Goal: Check status: Check status

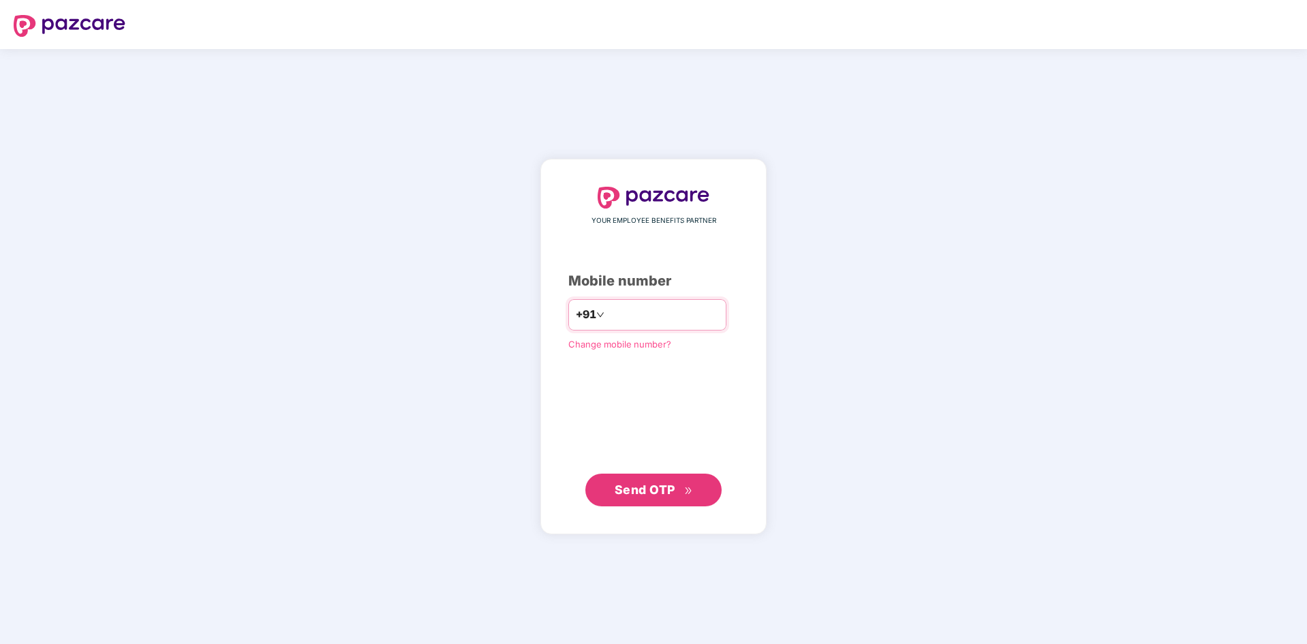
click at [653, 322] on input "number" at bounding box center [663, 315] width 112 height 22
type input "**********"
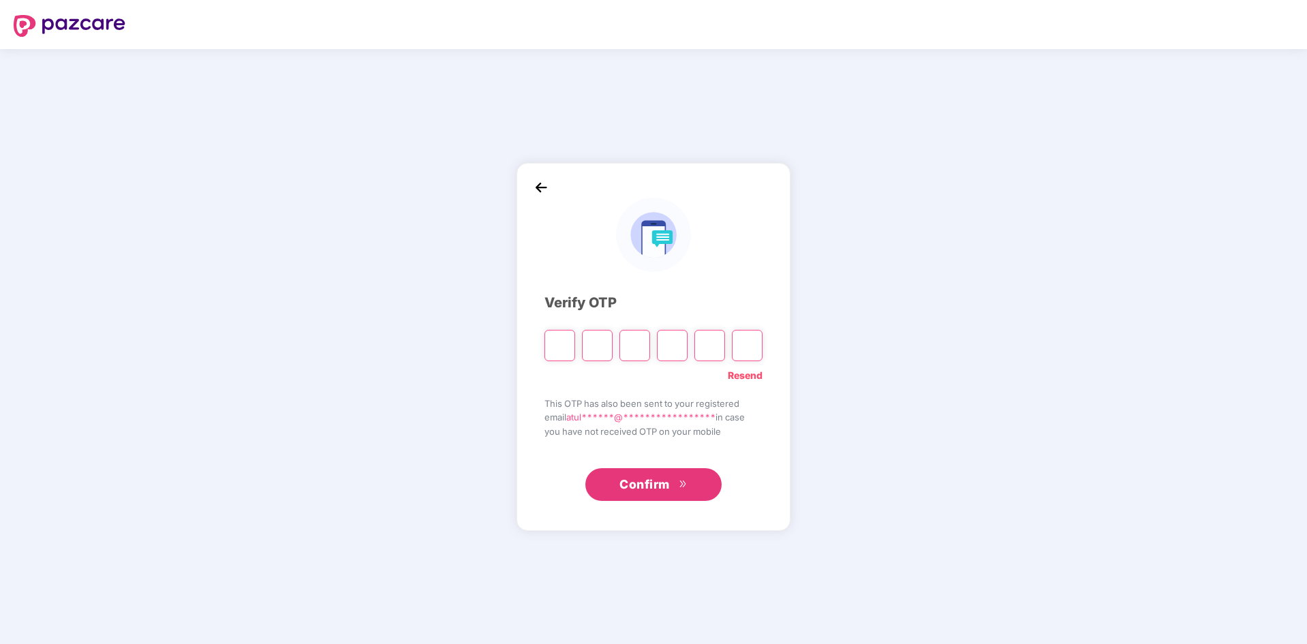
type input "*"
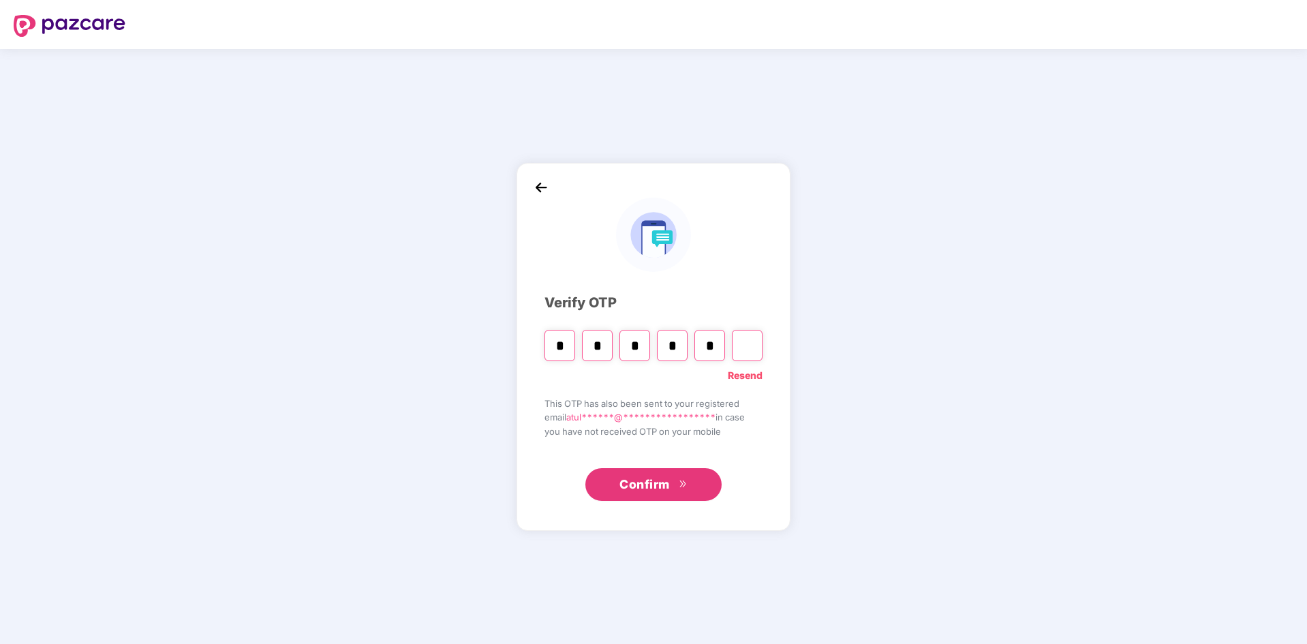
type input "*"
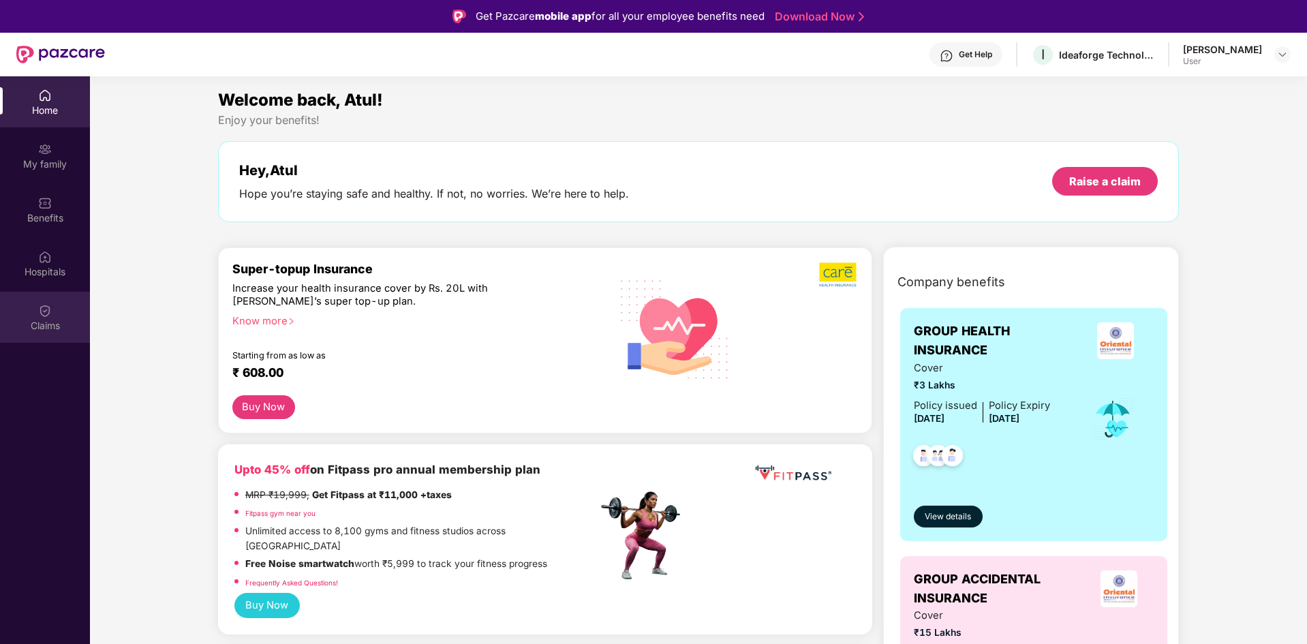
click at [55, 309] on div "Claims" at bounding box center [45, 317] width 90 height 51
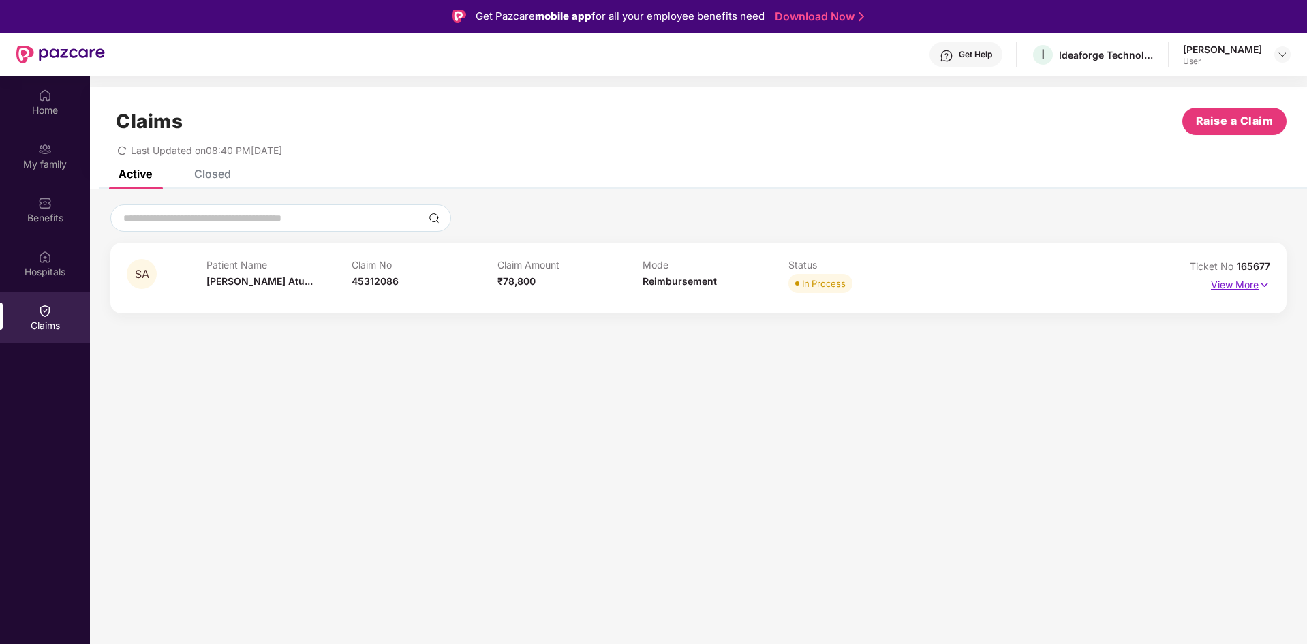
click at [1252, 288] on p "View More" at bounding box center [1240, 283] width 59 height 18
